Goal: Task Accomplishment & Management: Use online tool/utility

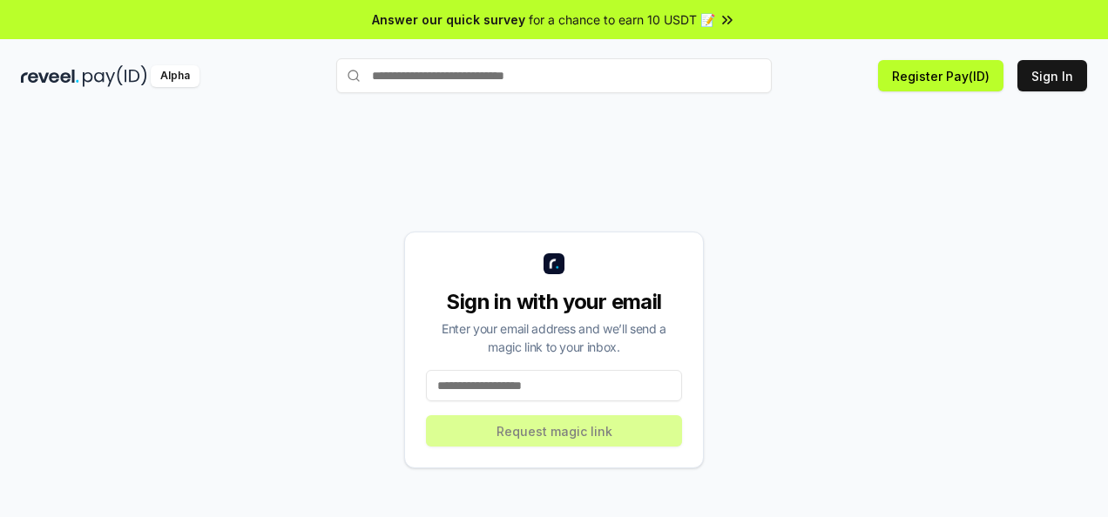
click at [576, 156] on div "Sign in with your email Enter your email address and we’ll send a magic link to…" at bounding box center [554, 350] width 1066 height 434
click at [556, 383] on input at bounding box center [554, 385] width 256 height 31
type input "**********"
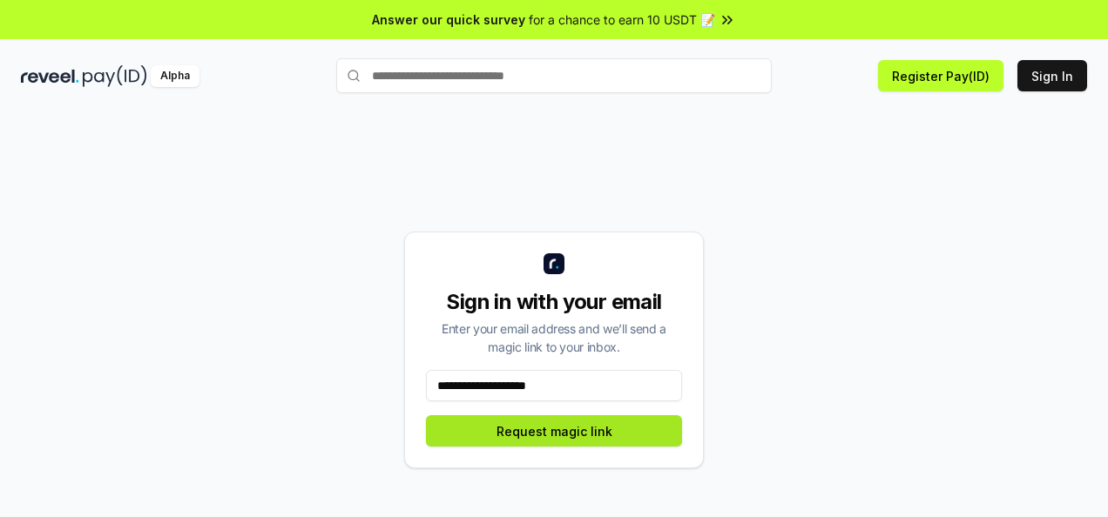
click at [551, 425] on button "Request magic link" at bounding box center [554, 431] width 256 height 31
